Goal: Transaction & Acquisition: Download file/media

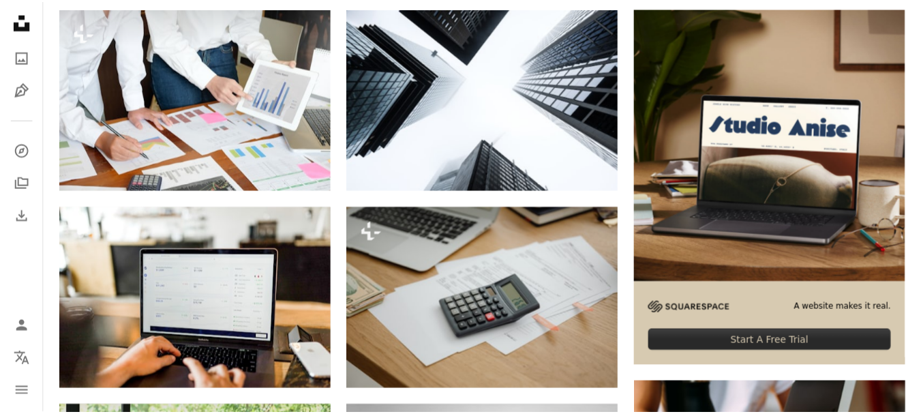
scroll to position [332, 0]
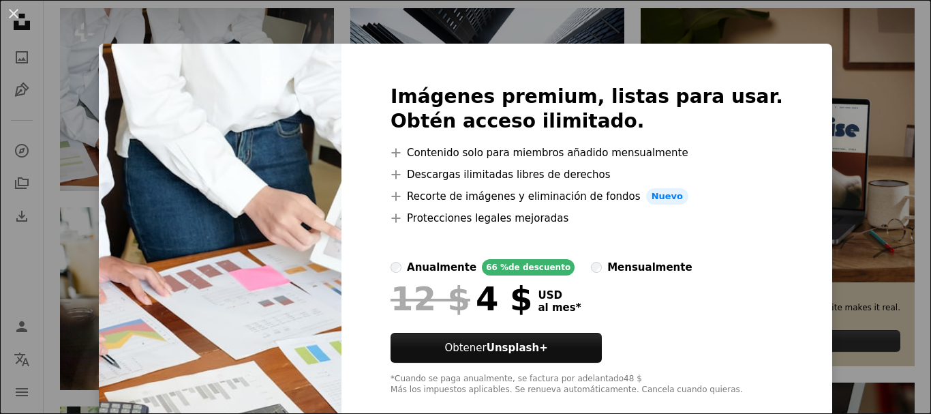
click at [766, 65] on div "Imágenes premium, listas para usar. Obtén acceso ilimitado. A plus sign Conteni…" at bounding box center [587, 240] width 491 height 393
click at [908, 21] on div "An X shape Imágenes premium, listas para usar. Obtén acceso ilimitado. A plus s…" at bounding box center [465, 207] width 931 height 414
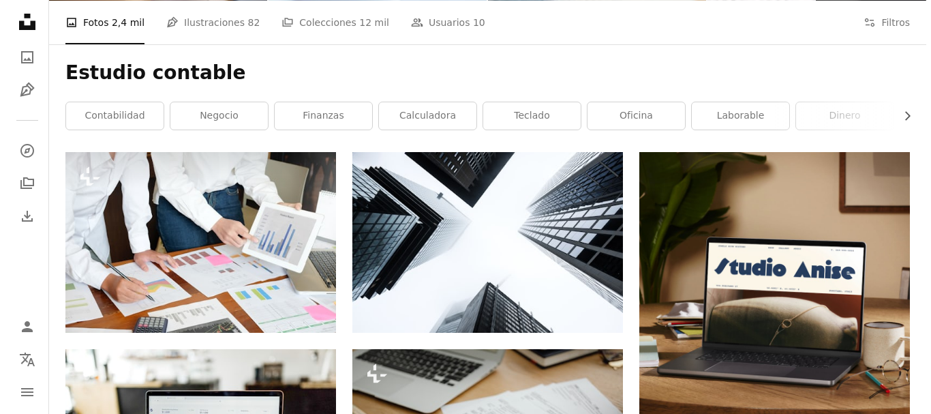
scroll to position [159, 0]
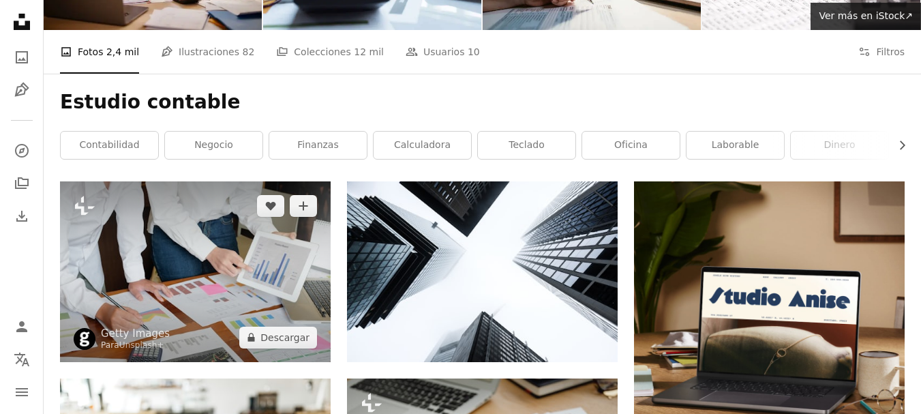
click at [228, 181] on img at bounding box center [195, 271] width 271 height 180
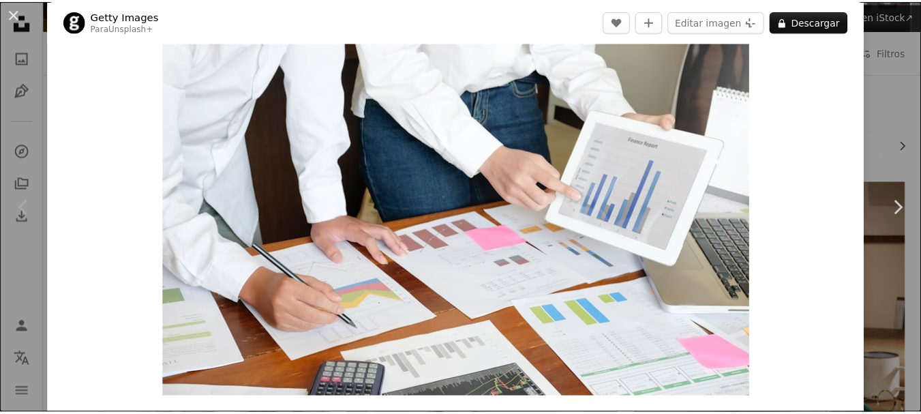
scroll to position [54, 0]
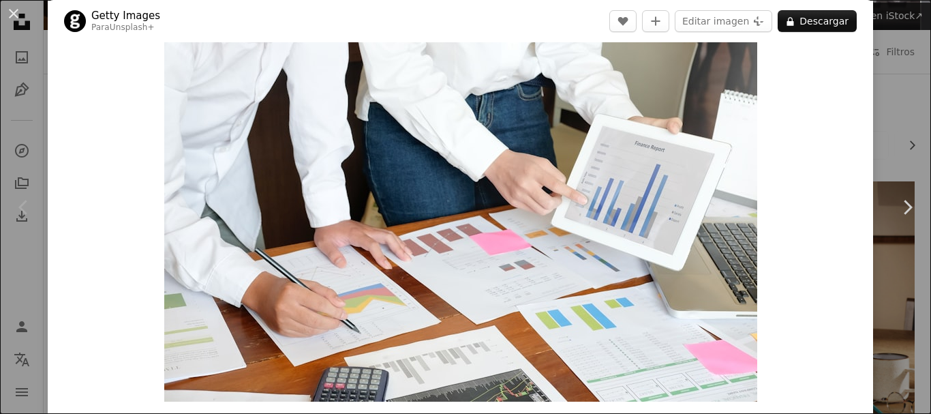
drag, startPoint x: 887, startPoint y: 128, endPoint x: 889, endPoint y: 65, distance: 62.1
click at [889, 65] on div "An X shape Chevron left Chevron right Getty Images Para Unsplash+ A heart A plu…" at bounding box center [465, 207] width 931 height 414
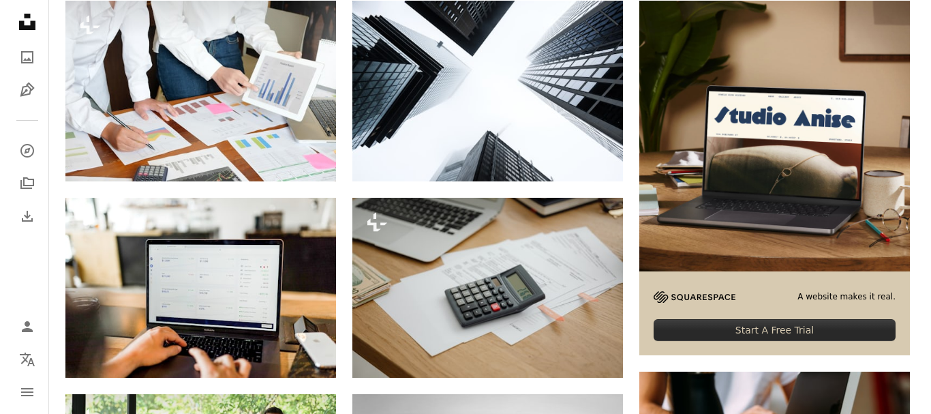
scroll to position [354, 0]
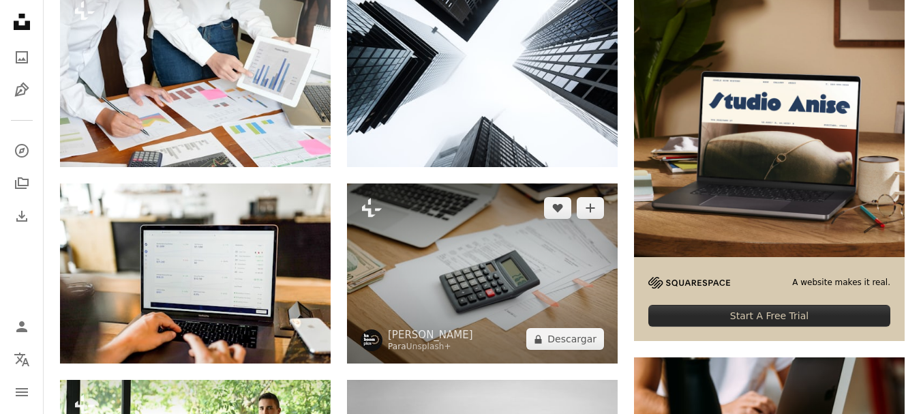
click at [538, 183] on img at bounding box center [482, 273] width 271 height 180
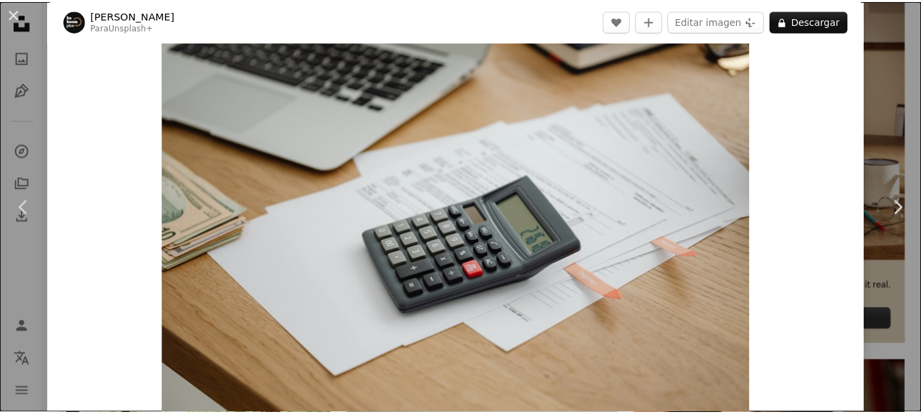
scroll to position [36, 0]
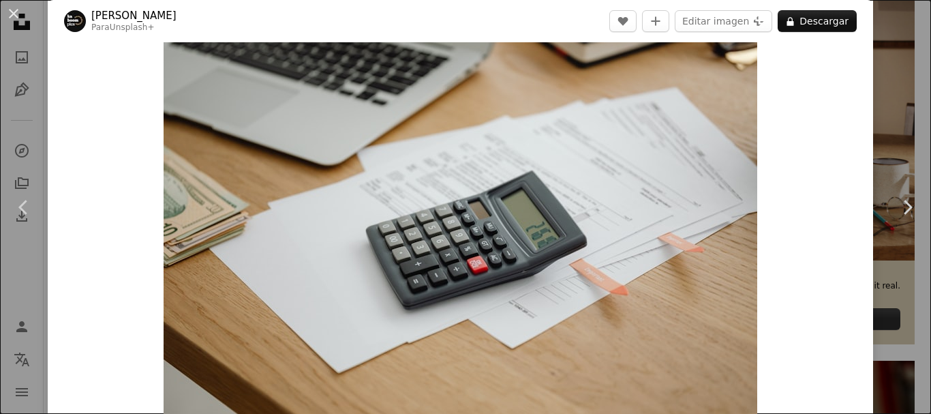
click at [882, 78] on div "An X shape Chevron left Chevron right [PERSON_NAME] Para Unsplash+ A heart A pl…" at bounding box center [465, 207] width 931 height 414
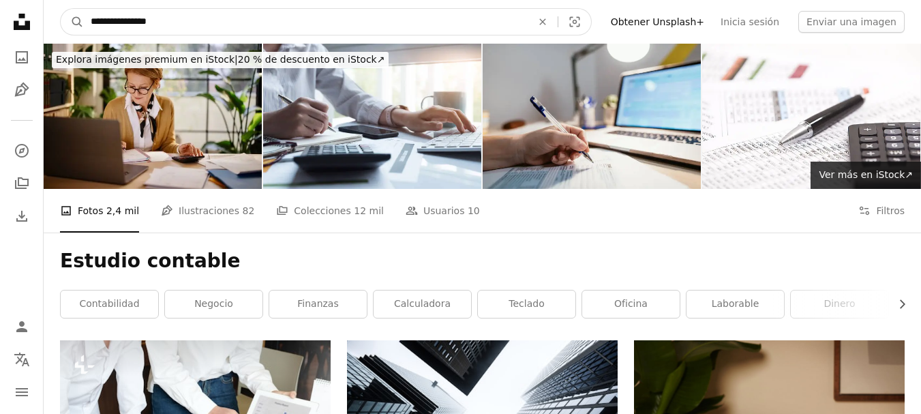
drag, startPoint x: 232, startPoint y: 26, endPoint x: 9, endPoint y: 113, distance: 239.2
type input "**********"
click at [61, 9] on button "A magnifying glass" at bounding box center [72, 22] width 23 height 26
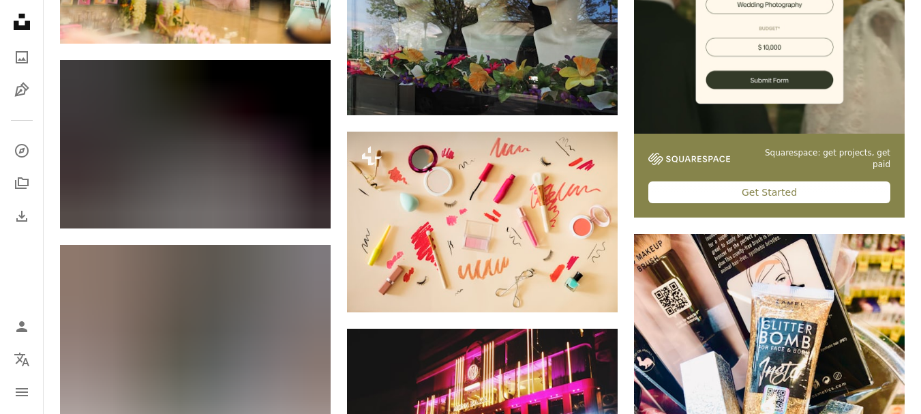
scroll to position [486, 0]
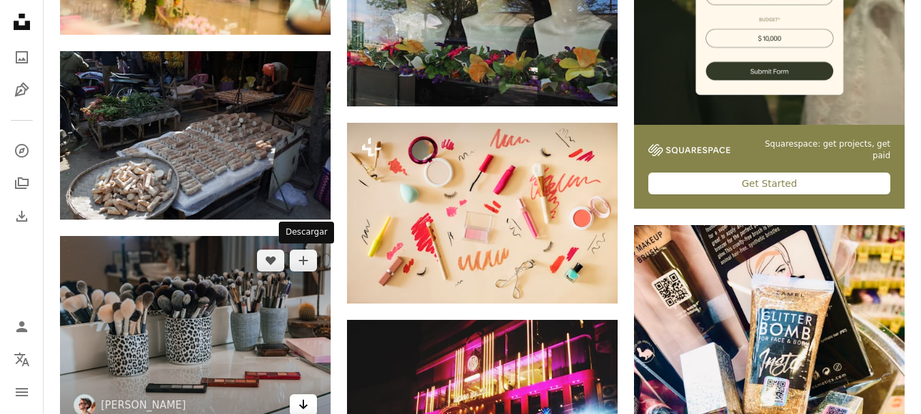
click at [303, 396] on icon "Arrow pointing down" at bounding box center [303, 404] width 11 height 16
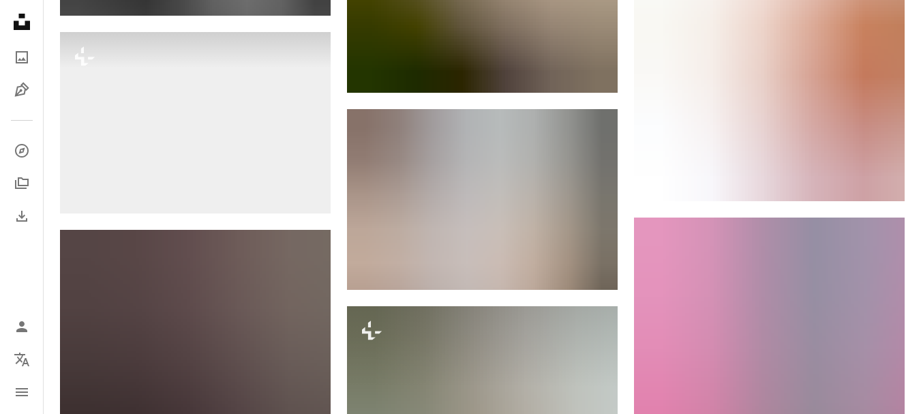
scroll to position [1253, 0]
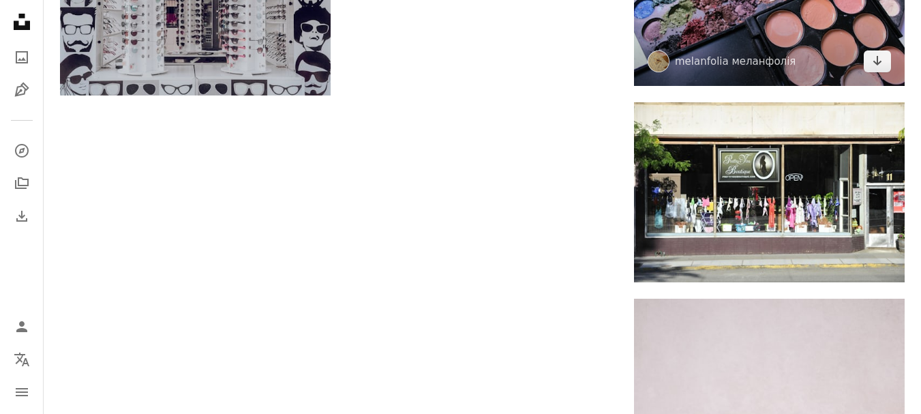
scroll to position [2034, 0]
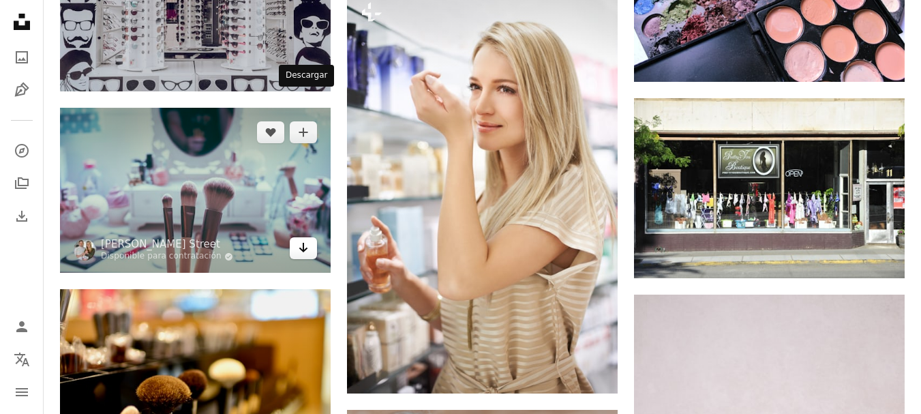
click at [295, 237] on link "Arrow pointing down" at bounding box center [303, 248] width 27 height 22
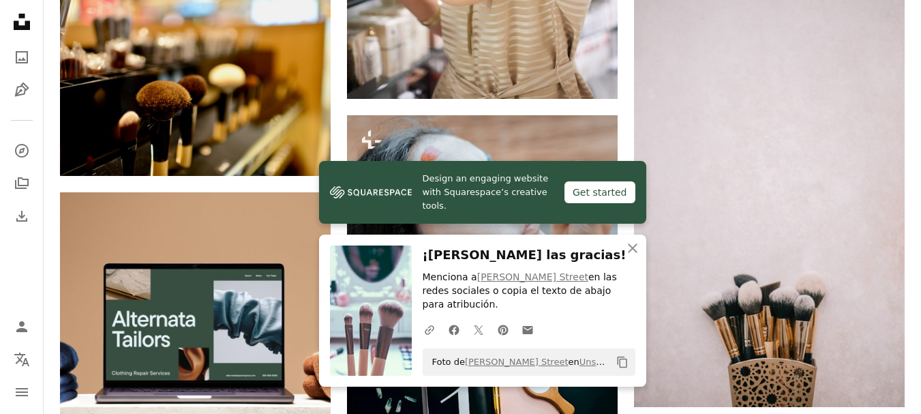
scroll to position [2352, 0]
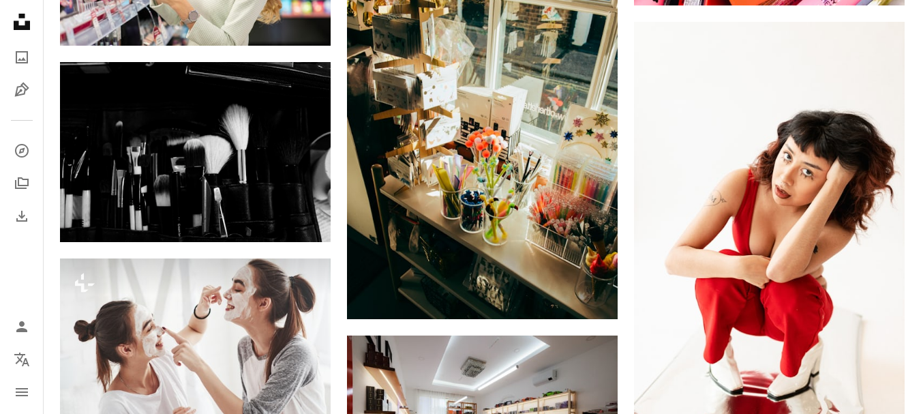
scroll to position [0, 0]
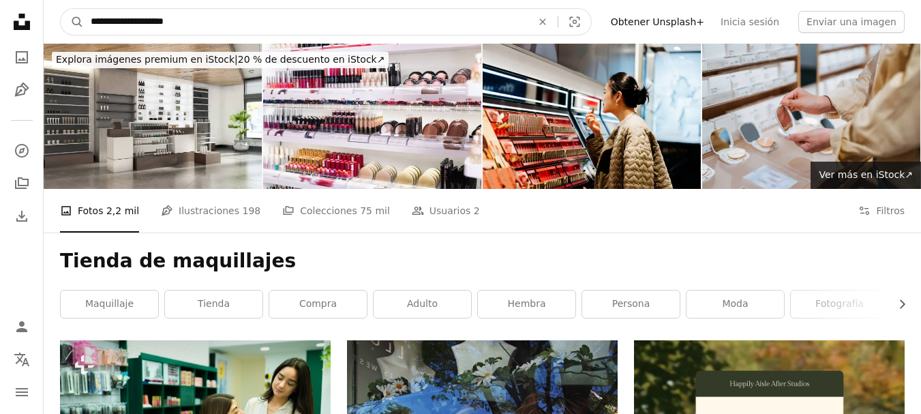
drag, startPoint x: 338, startPoint y: 23, endPoint x: 0, endPoint y: 18, distance: 338.3
type input "**********"
click button "A magnifying glass" at bounding box center [72, 22] width 23 height 26
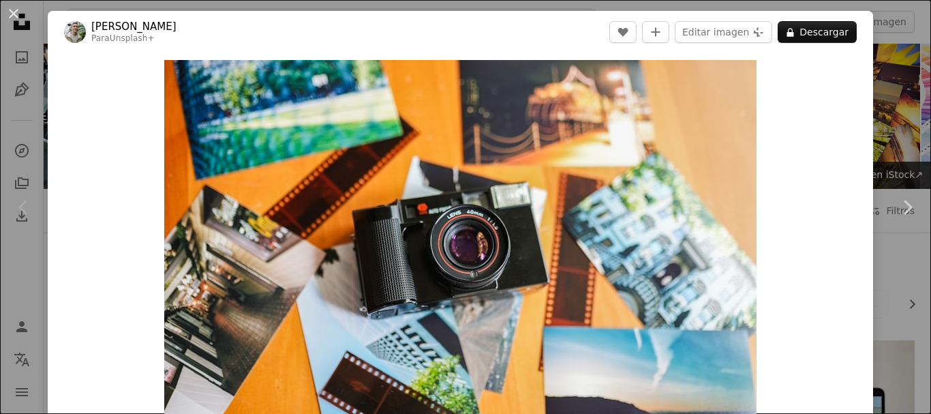
click at [896, 94] on div "An X shape Chevron left Chevron right [PERSON_NAME] Para Unsplash+ A heart A pl…" at bounding box center [465, 207] width 931 height 414
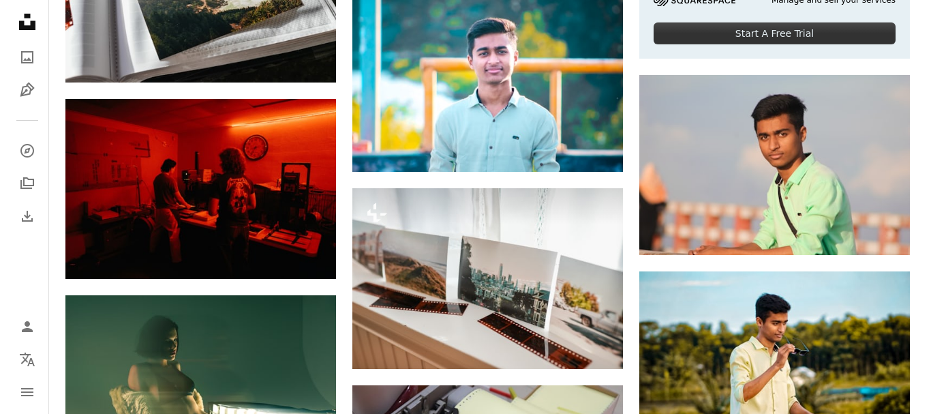
scroll to position [633, 0]
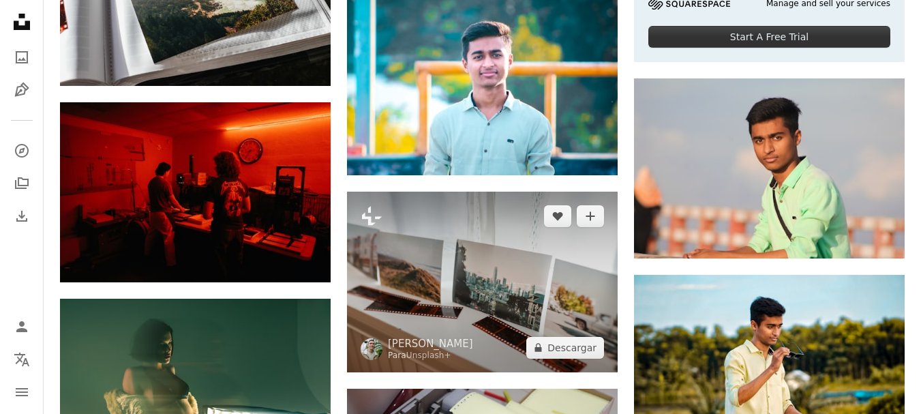
click at [488, 192] on img at bounding box center [482, 282] width 271 height 181
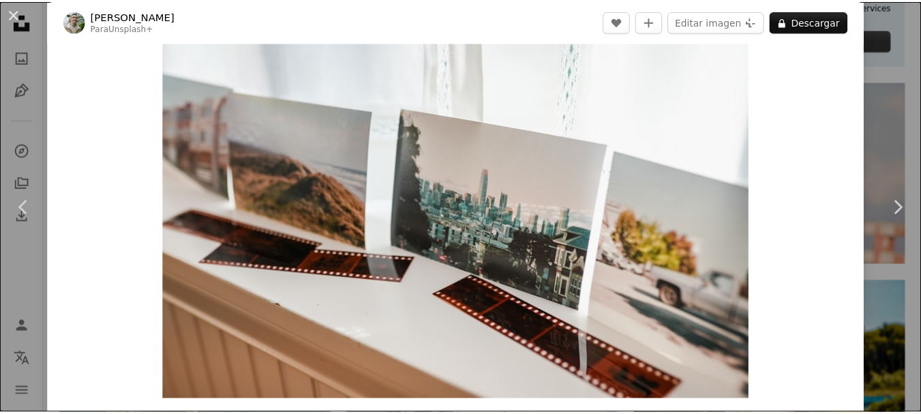
scroll to position [44, 0]
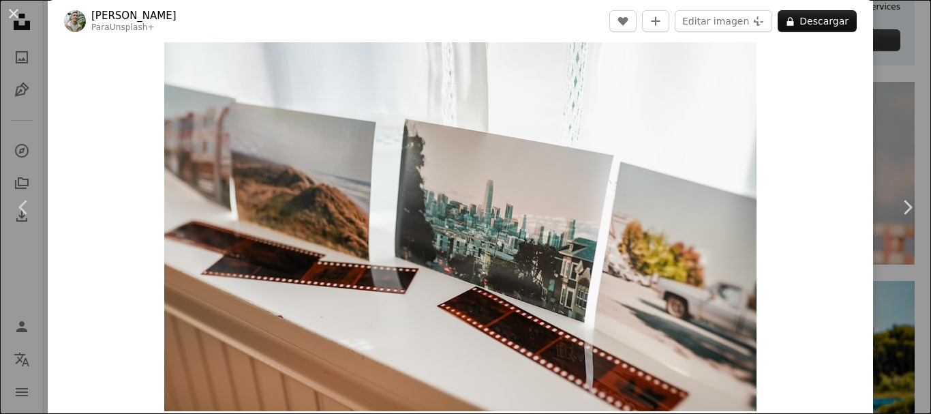
click at [870, 104] on div "An X shape Chevron left Chevron right [PERSON_NAME] Para Unsplash+ A heart A pl…" at bounding box center [465, 207] width 931 height 414
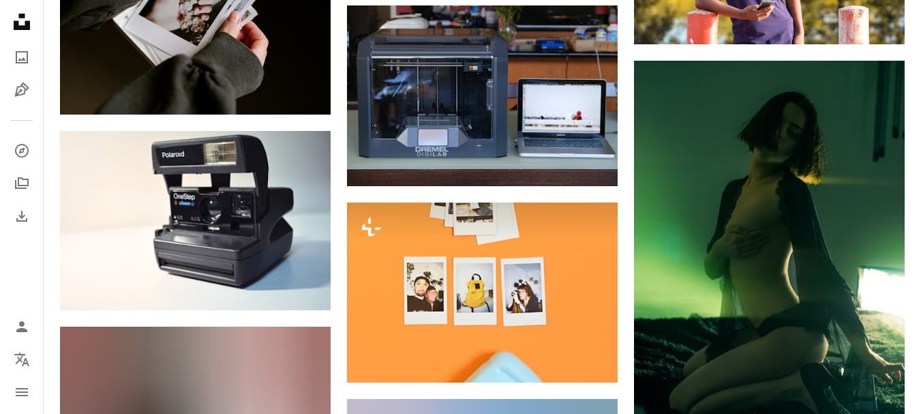
scroll to position [1204, 0]
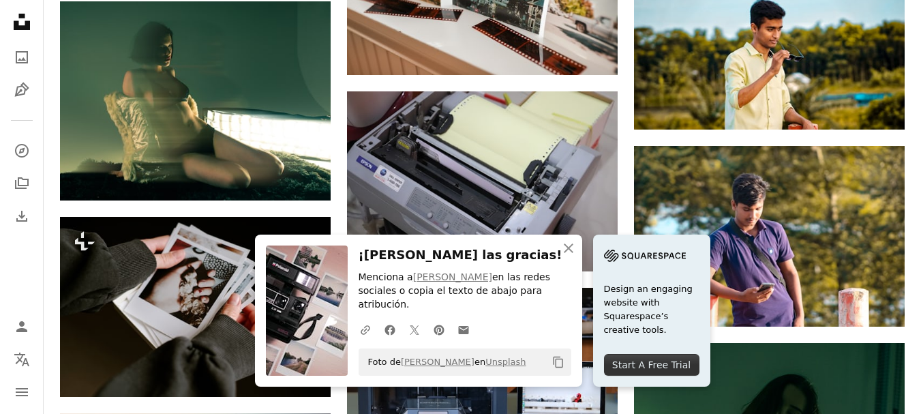
scroll to position [854, 0]
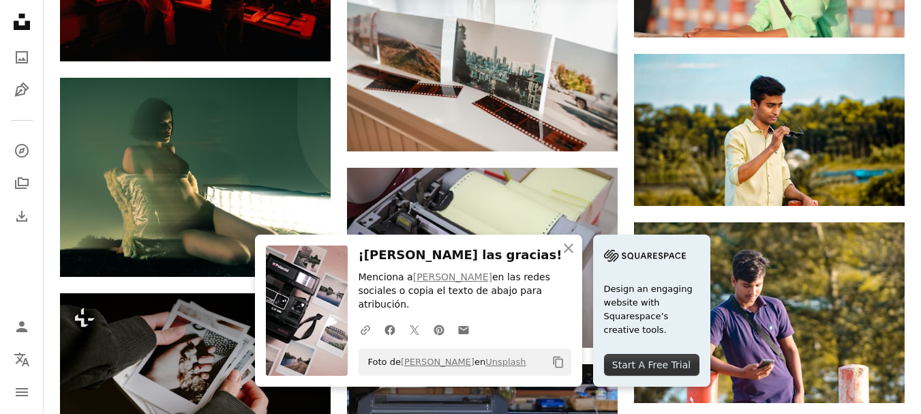
click at [188, 293] on img at bounding box center [195, 383] width 271 height 180
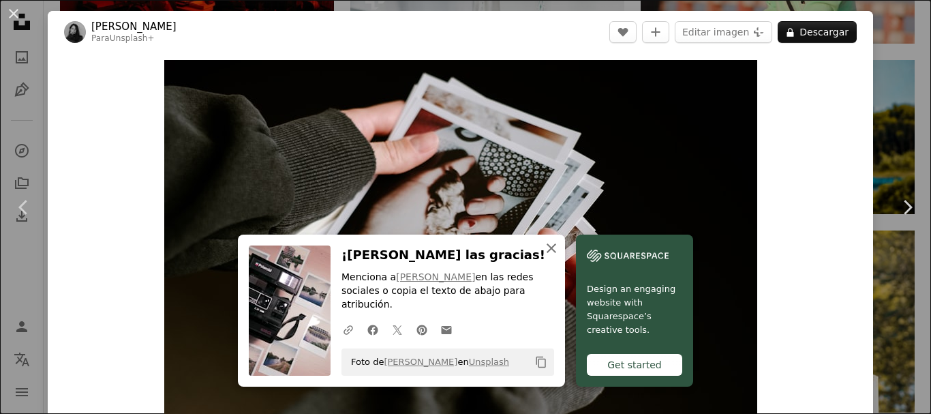
click at [565, 261] on button "An X shape Cerrar" at bounding box center [551, 248] width 27 height 27
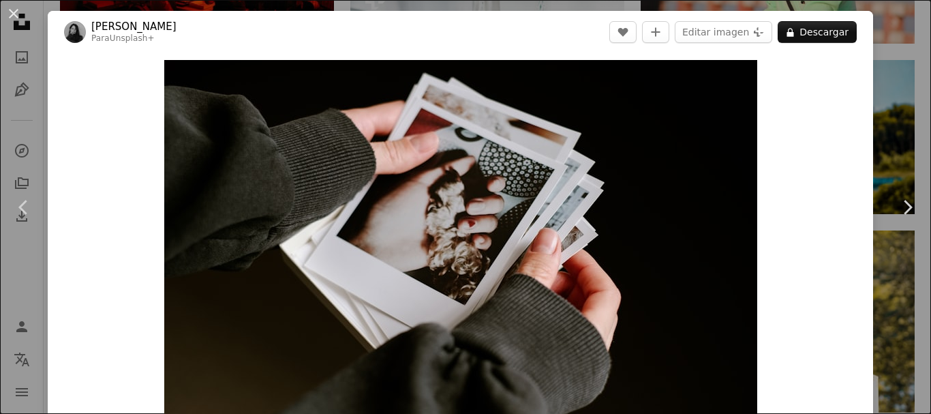
click at [901, 99] on div "An X shape Chevron left Chevron right [PERSON_NAME] Para Unsplash+ A heart A pl…" at bounding box center [465, 207] width 931 height 414
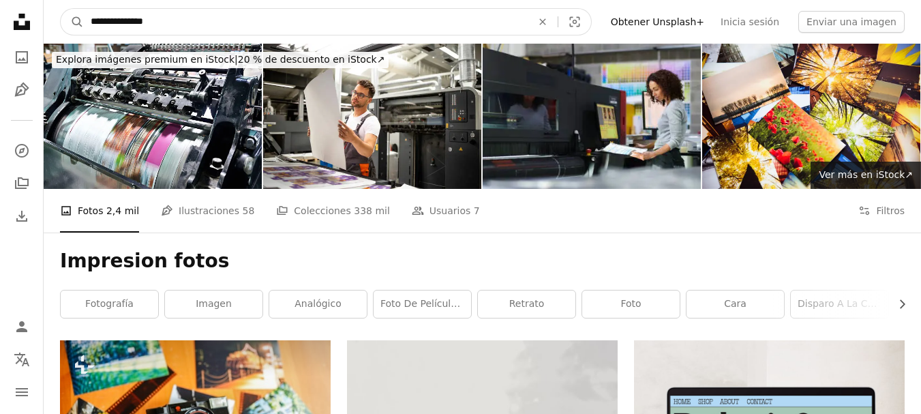
drag, startPoint x: 266, startPoint y: 14, endPoint x: 0, endPoint y: -7, distance: 266.7
type input "**********"
click at [61, 9] on button "A magnifying glass" at bounding box center [72, 22] width 23 height 26
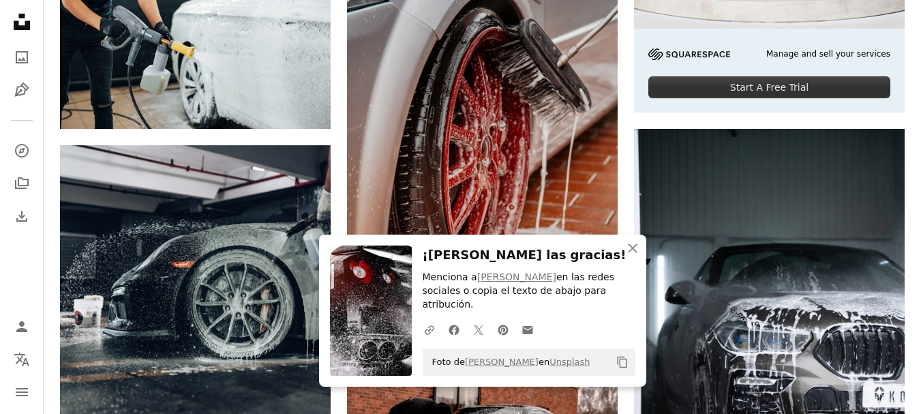
scroll to position [586, 0]
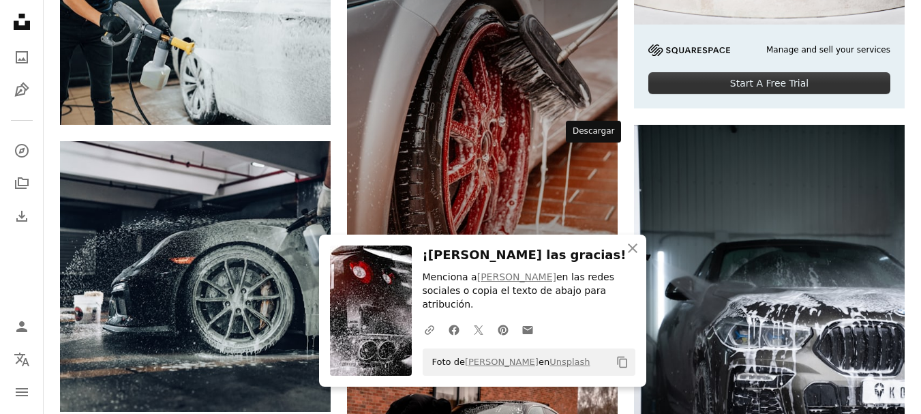
click at [587, 295] on icon "Arrow pointing down" at bounding box center [590, 303] width 11 height 16
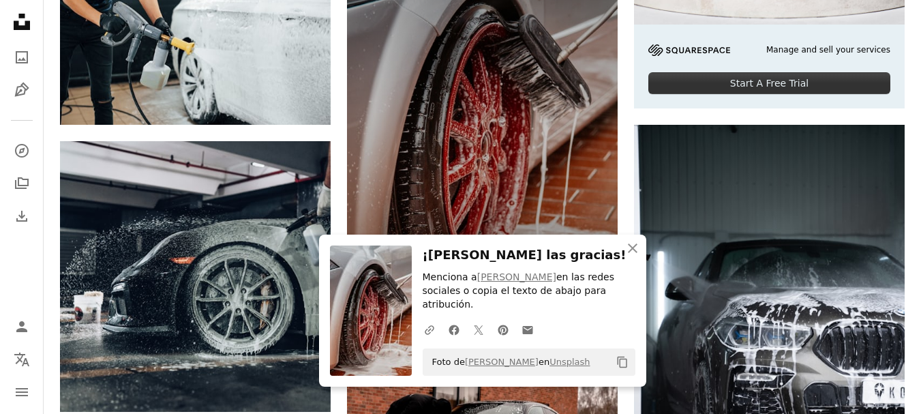
scroll to position [607, 0]
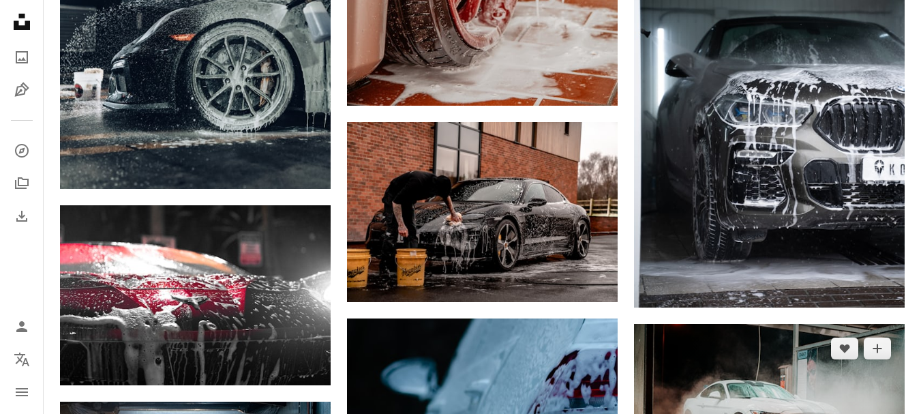
scroll to position [818, 0]
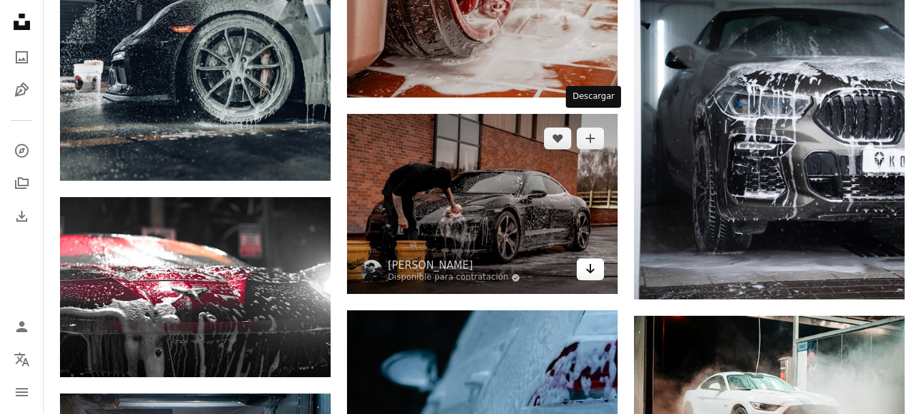
click at [593, 260] on icon "Arrow pointing down" at bounding box center [590, 268] width 11 height 16
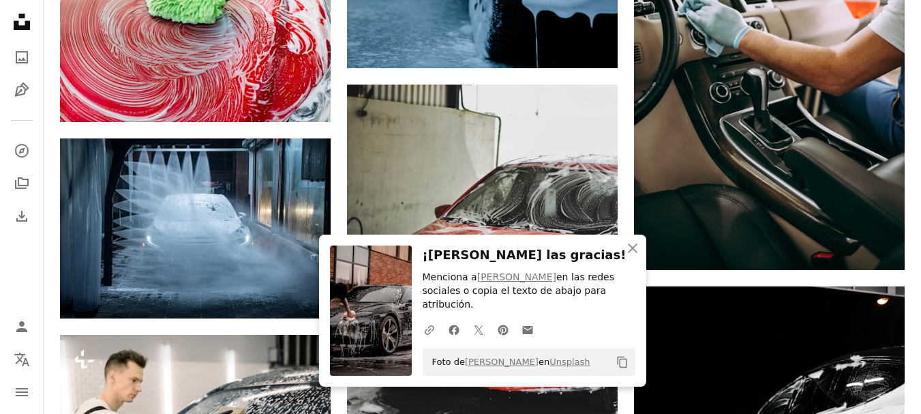
scroll to position [1504, 0]
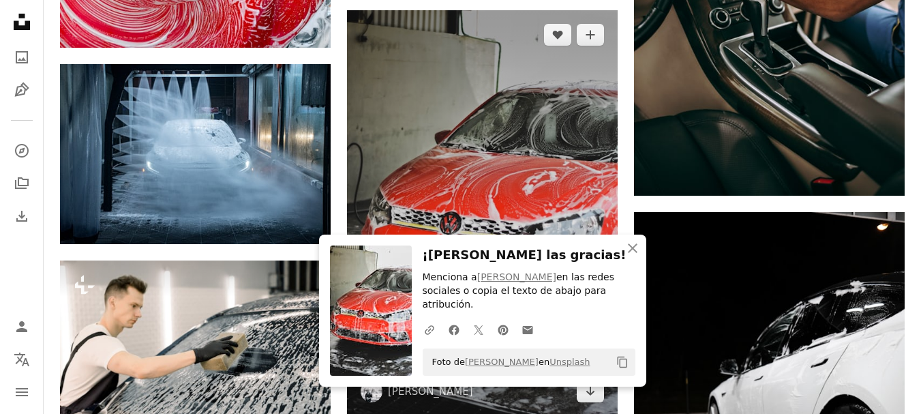
scroll to position [1532, 0]
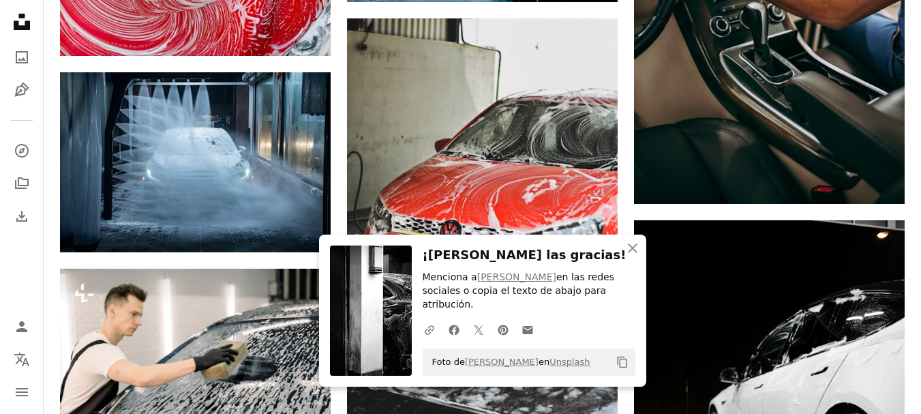
scroll to position [0, 0]
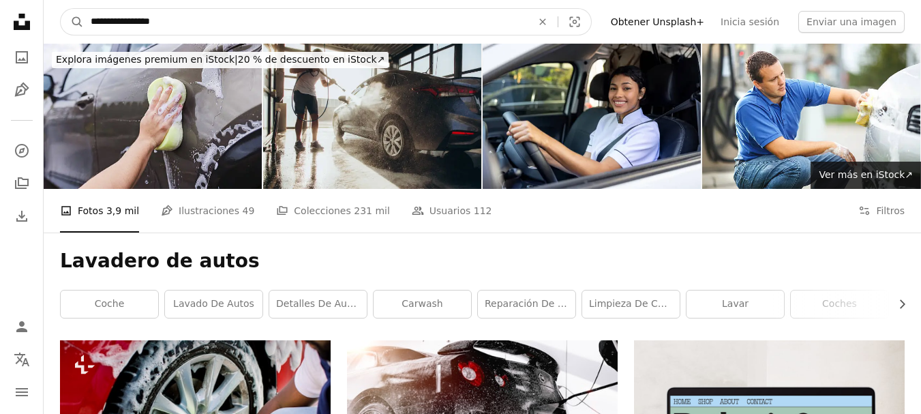
drag, startPoint x: 185, startPoint y: 32, endPoint x: 33, endPoint y: 40, distance: 152.9
type input "**********"
click at [61, 9] on button "A magnifying glass" at bounding box center [72, 22] width 23 height 26
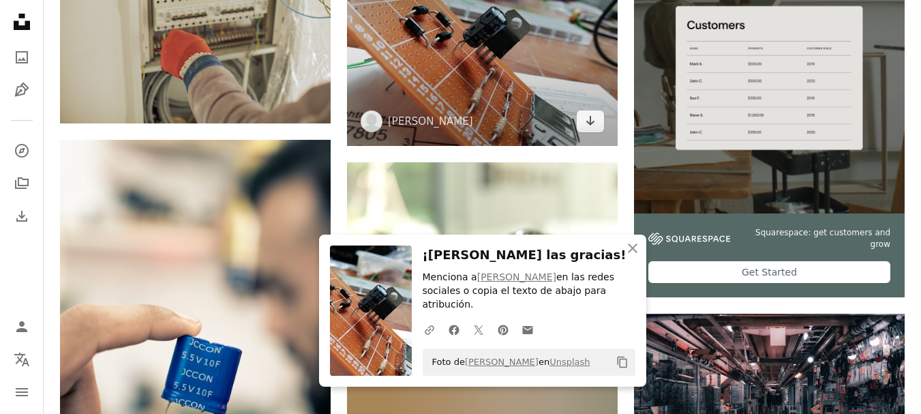
scroll to position [389, 0]
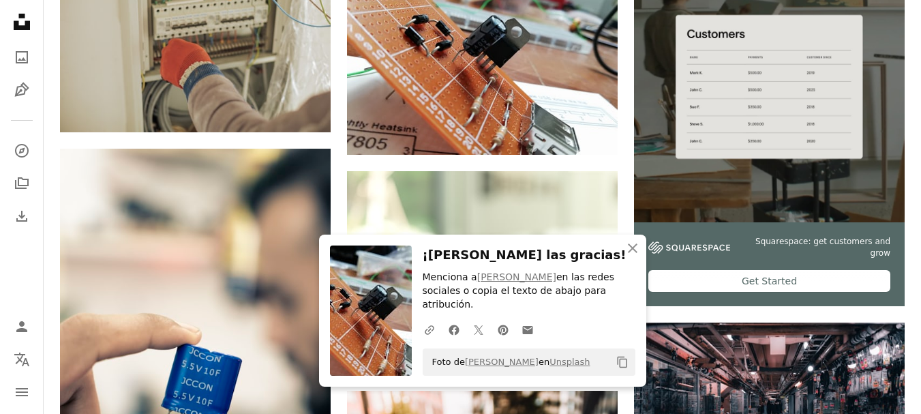
drag, startPoint x: 916, startPoint y: 121, endPoint x: 921, endPoint y: 162, distance: 42.0
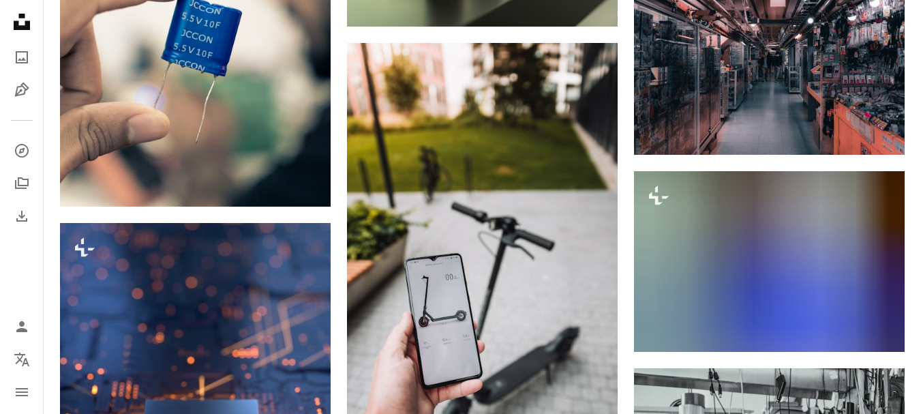
scroll to position [741, 0]
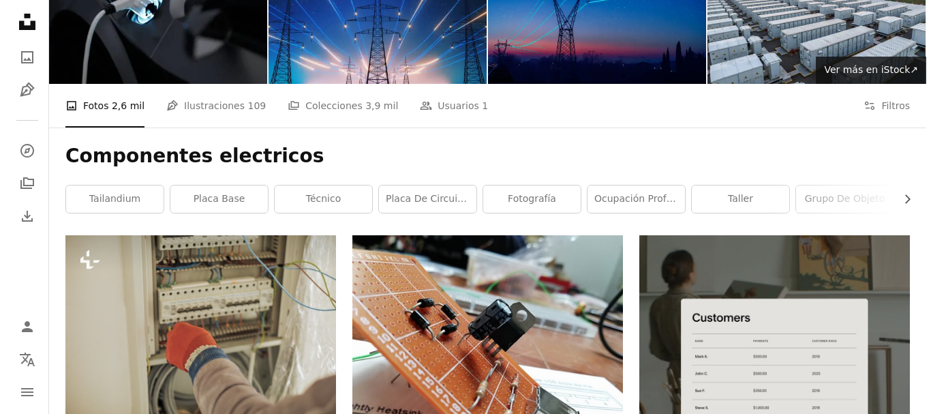
scroll to position [101, 0]
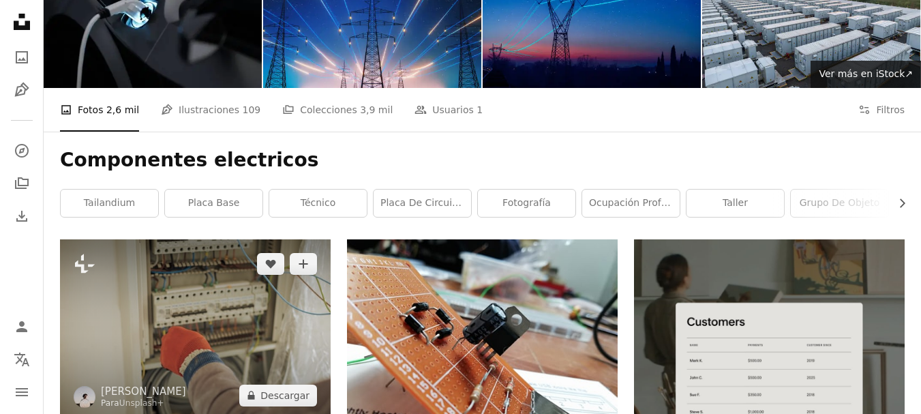
click at [253, 239] on img at bounding box center [195, 329] width 271 height 180
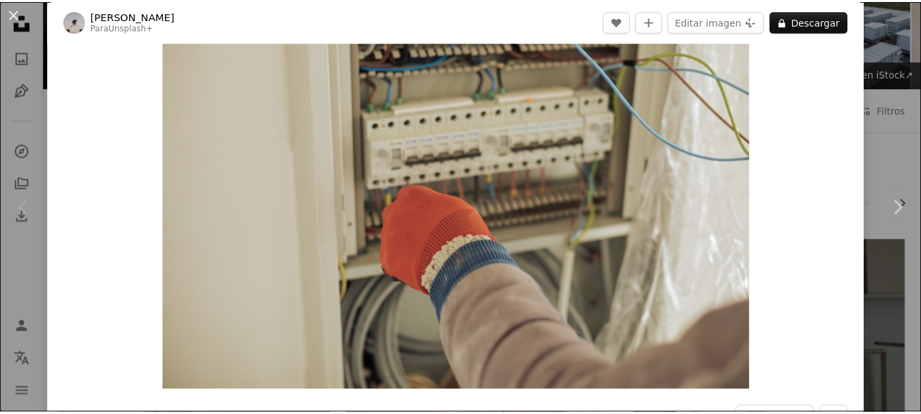
scroll to position [48, 0]
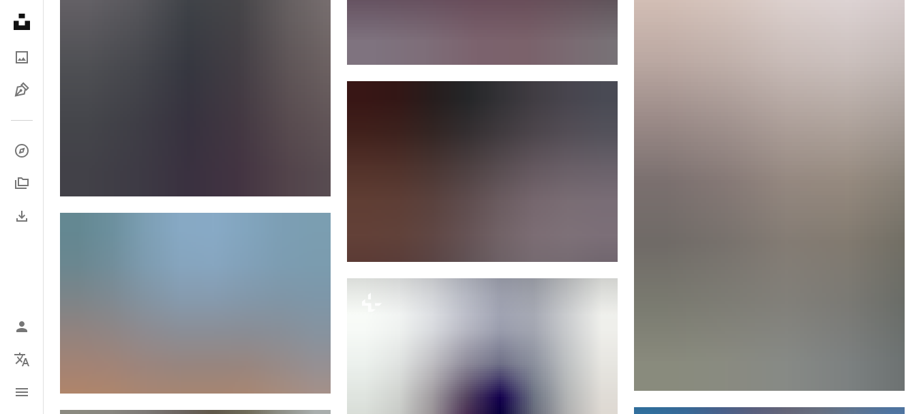
scroll to position [1710, 0]
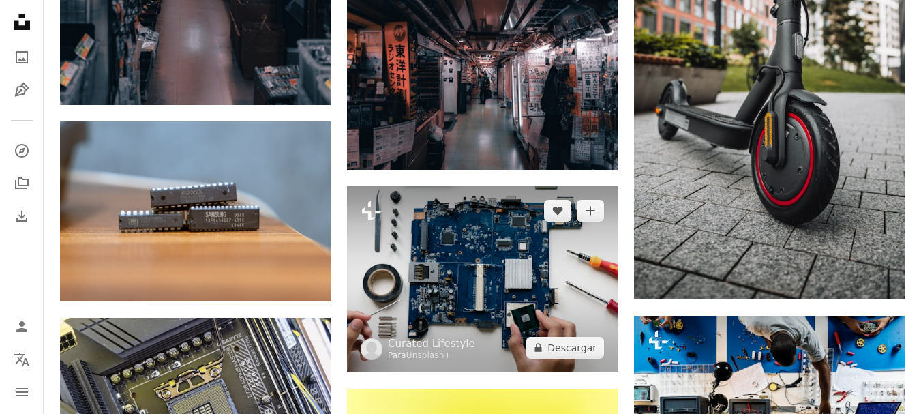
click at [497, 186] on img at bounding box center [482, 278] width 271 height 185
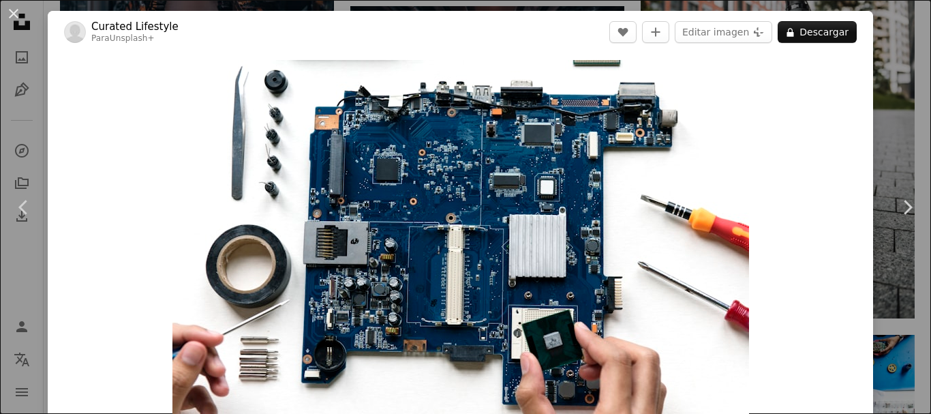
click at [889, 125] on div "An X shape Chevron left Chevron right Curated Lifestyle Para Unsplash+ A heart …" at bounding box center [465, 207] width 931 height 414
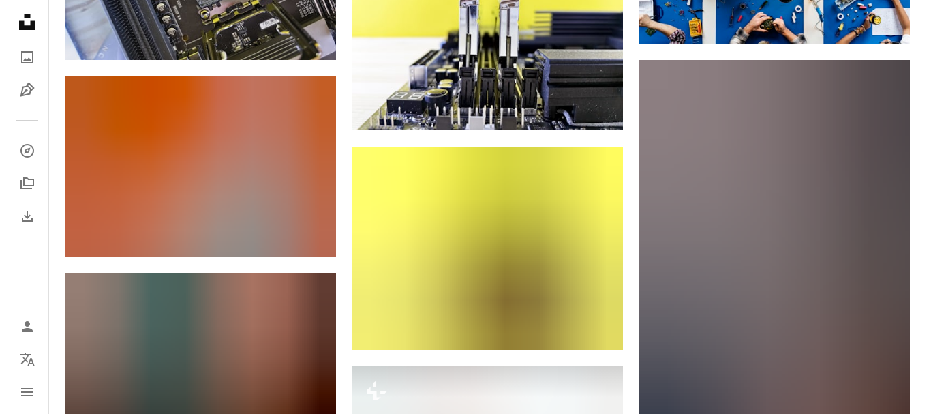
scroll to position [2164, 0]
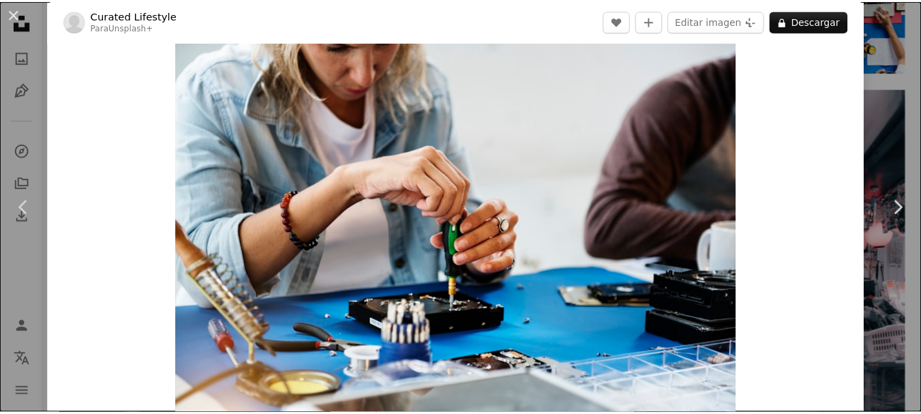
scroll to position [46, 0]
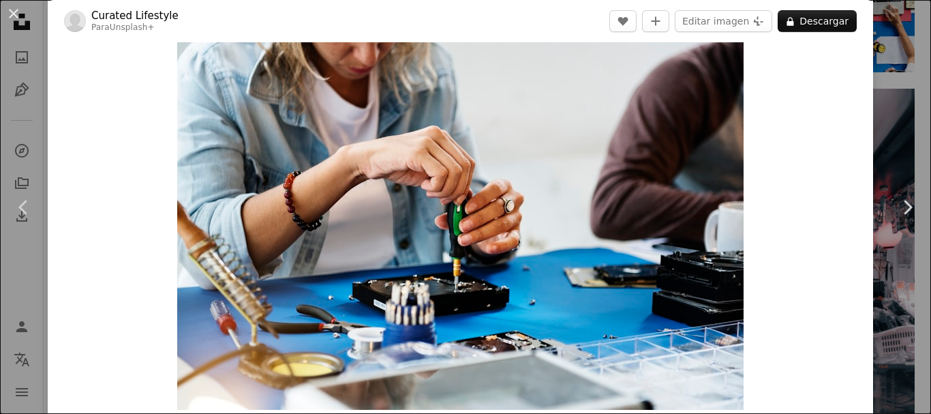
click at [892, 123] on div "An X shape Chevron left Chevron right Curated Lifestyle Para Unsplash+ A heart …" at bounding box center [465, 207] width 931 height 414
